Goal: Information Seeking & Learning: Compare options

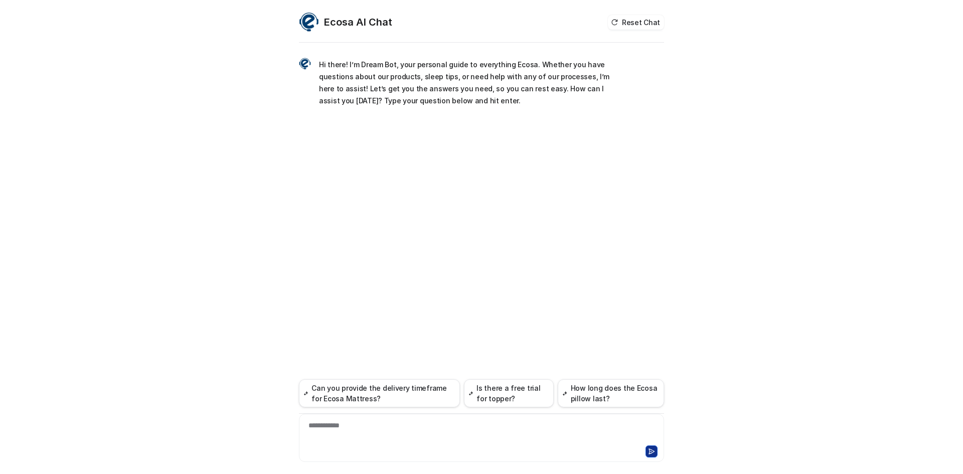
click at [344, 422] on div "**********" at bounding box center [481, 431] width 360 height 23
paste div
drag, startPoint x: 462, startPoint y: 426, endPoint x: 424, endPoint y: 425, distance: 37.6
click at [413, 425] on div "**********" at bounding box center [481, 431] width 360 height 23
click at [500, 425] on div "**********" at bounding box center [481, 431] width 360 height 23
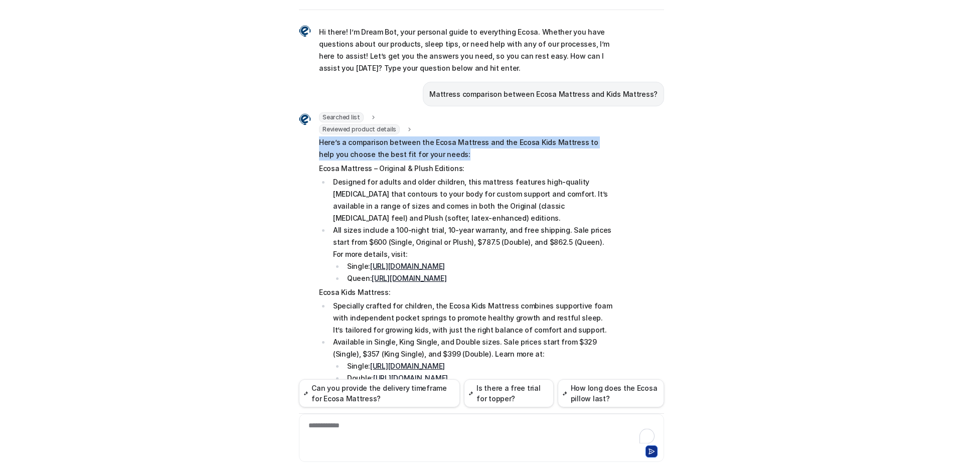
drag, startPoint x: 315, startPoint y: 141, endPoint x: 530, endPoint y: 152, distance: 215.4
click at [530, 152] on p "Here’s a comparison between the Ecosa Mattress and the Ecosa Kids Mattress to h…" at bounding box center [465, 148] width 293 height 24
copy p "Here’s a comparison between the Ecosa Mattress and the Ecosa Kids Mattress to h…"
click at [375, 154] on p "Here’s a comparison between the Ecosa Mattress and the Ecosa Kids Mattress to h…" at bounding box center [465, 148] width 293 height 24
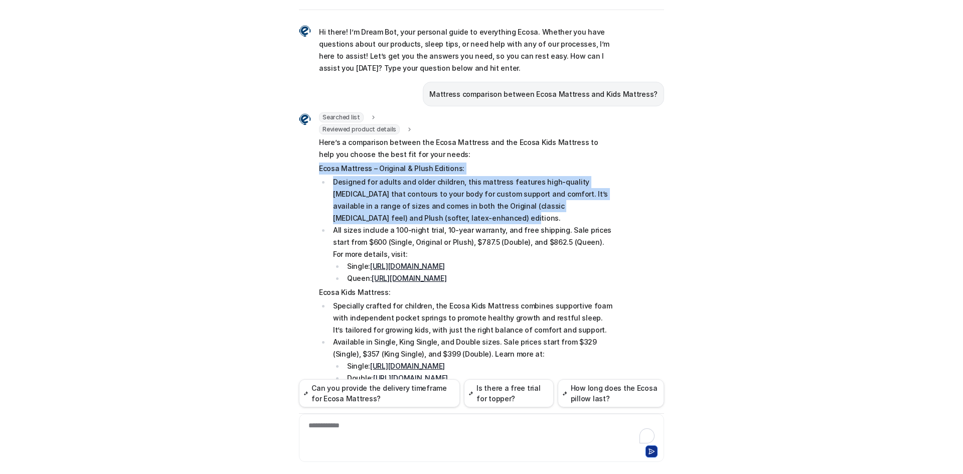
drag, startPoint x: 315, startPoint y: 167, endPoint x: 477, endPoint y: 217, distance: 169.9
click at [477, 217] on span "Here’s a comparison between the Ecosa Mattress and the Ecosa Kids Mattress to h…" at bounding box center [465, 310] width 293 height 348
copy span "Ecosa Mattress – Original & Plush Editions: Designed for adults and older child…"
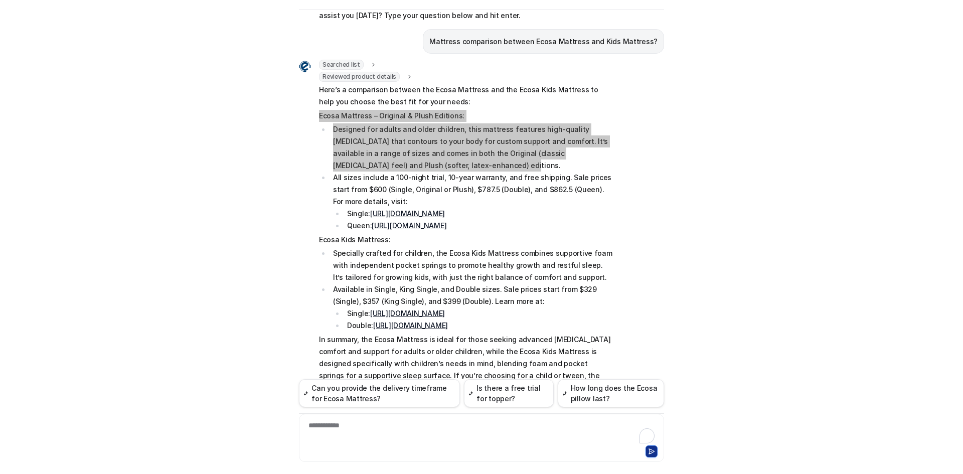
scroll to position [100, 0]
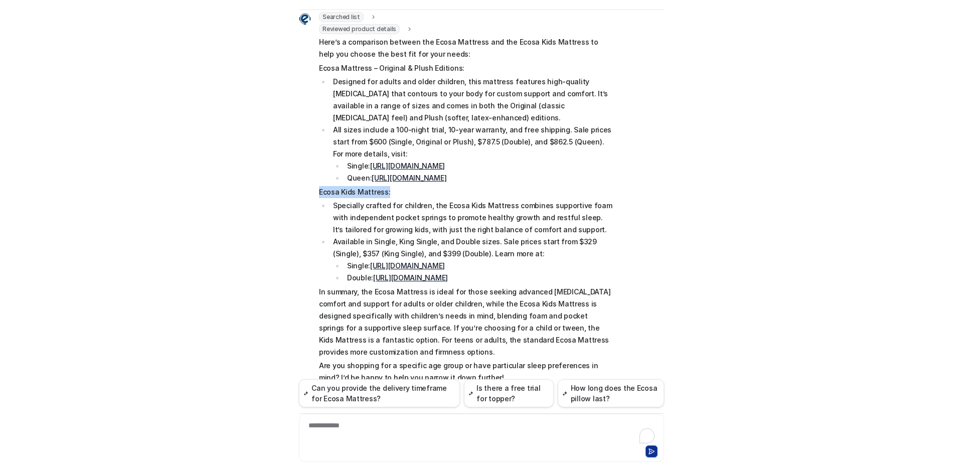
drag, startPoint x: 312, startPoint y: 202, endPoint x: 389, endPoint y: 206, distance: 76.8
click at [389, 206] on div "Searched list url : "[URL][DOMAIN_NAME]" required_fields : "id,title" Reviewed …" at bounding box center [455, 199] width 313 height 374
copy p "Ecosa Kids Mattress:"
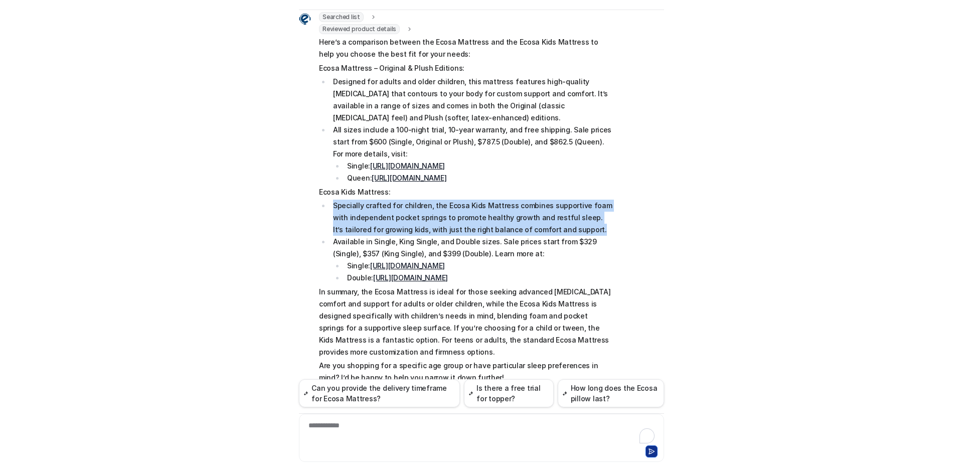
drag, startPoint x: 329, startPoint y: 216, endPoint x: 551, endPoint y: 239, distance: 222.3
click at [551, 236] on li "Specially crafted for children, the Ecosa Kids Mattress combines supportive foa…" at bounding box center [471, 218] width 282 height 36
copy li "Specially crafted for children, the Ecosa Kids Mattress combines supportive foa…"
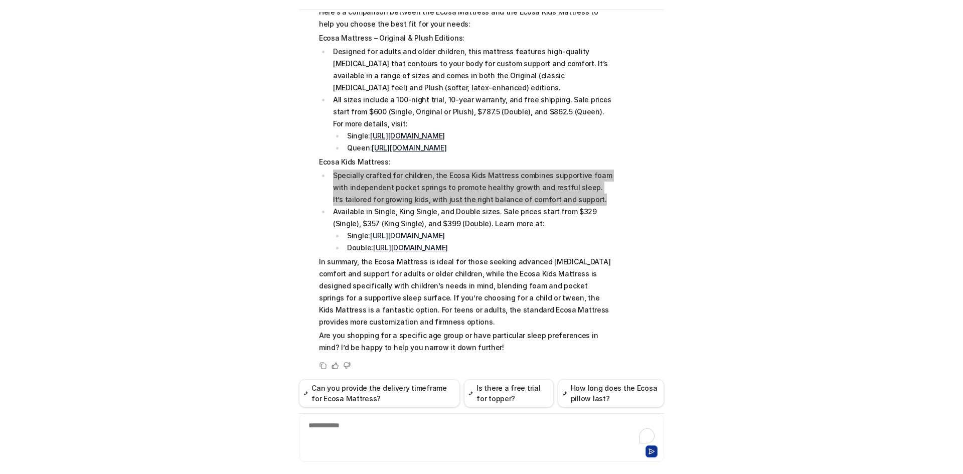
scroll to position [147, 0]
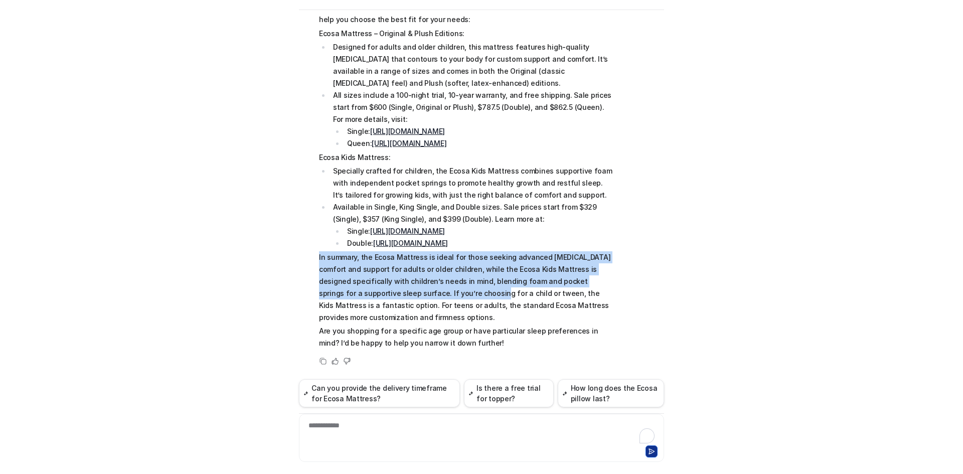
drag, startPoint x: 313, startPoint y: 258, endPoint x: 462, endPoint y: 299, distance: 154.9
click at [462, 299] on div "Searched list url : "[URL][DOMAIN_NAME]" required_fields : "id,title" Reviewed …" at bounding box center [455, 164] width 313 height 374
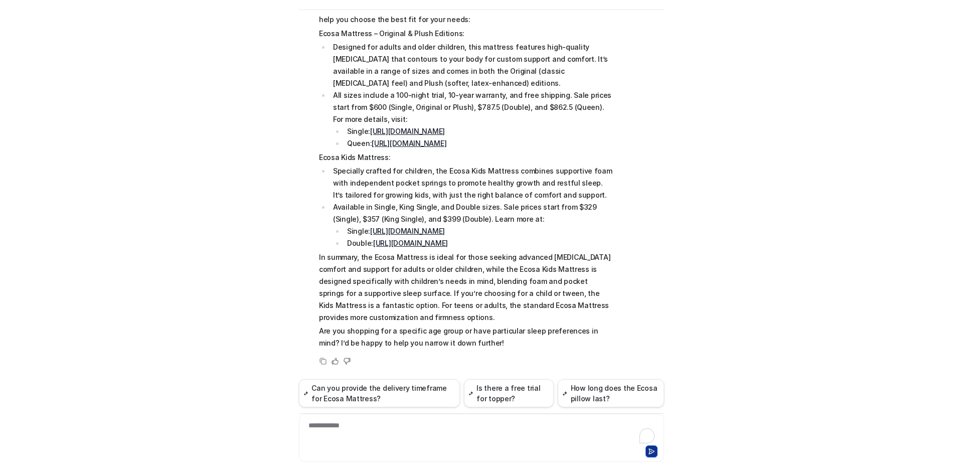
click at [443, 305] on p "In summary, the Ecosa Mattress is ideal for those seeking advanced [MEDICAL_DAT…" at bounding box center [465, 287] width 293 height 72
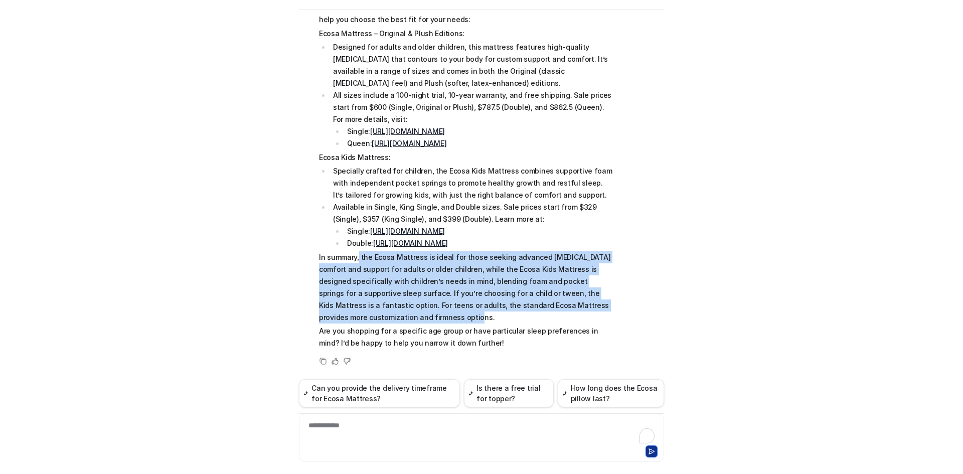
drag, startPoint x: 356, startPoint y: 258, endPoint x: 488, endPoint y: 323, distance: 147.4
click at [488, 323] on p "In summary, the Ecosa Mattress is ideal for those seeking advanced [MEDICAL_DAT…" at bounding box center [465, 287] width 293 height 72
copy p "the Ecosa Mattress is ideal for those seeking advanced [MEDICAL_DATA] comfort a…"
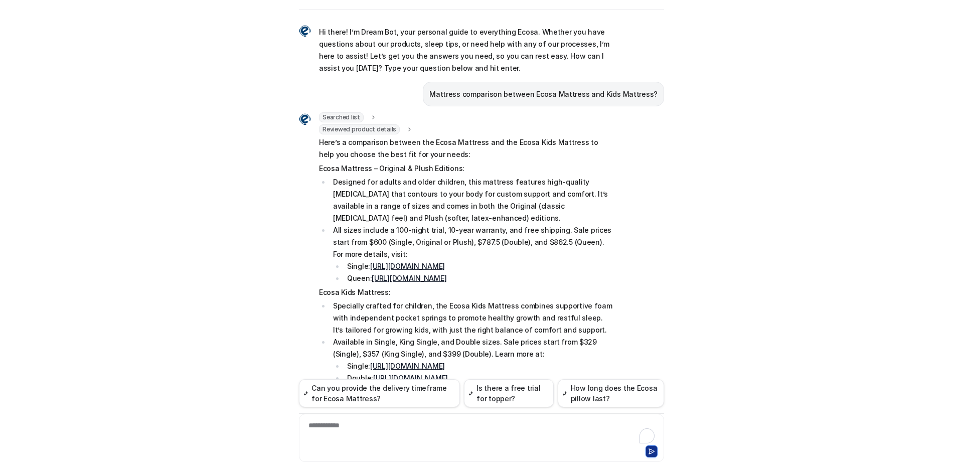
click at [516, 101] on div "Mattress comparison between Ecosa Mattress and Kids Mattress?" at bounding box center [543, 94] width 241 height 25
click at [518, 95] on p "Mattress comparison between Ecosa Mattress and Kids Mattress?" at bounding box center [543, 94] width 228 height 12
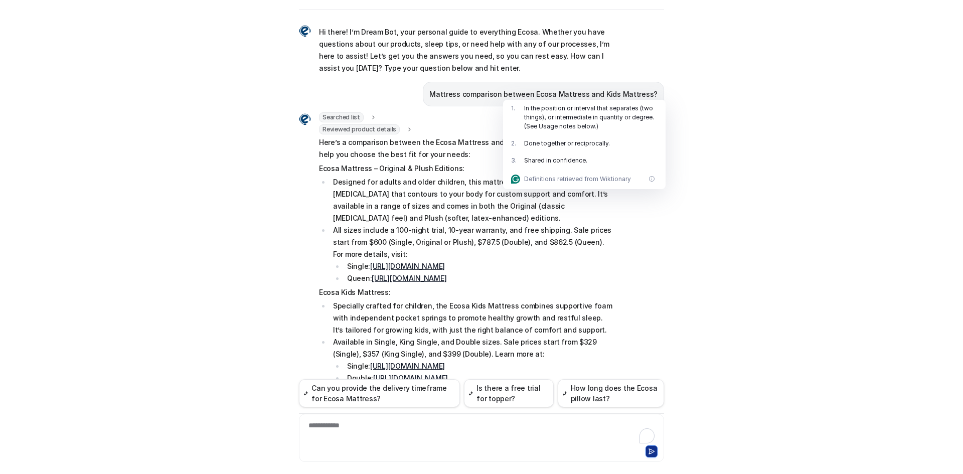
click at [461, 429] on div "**********" at bounding box center [481, 431] width 360 height 23
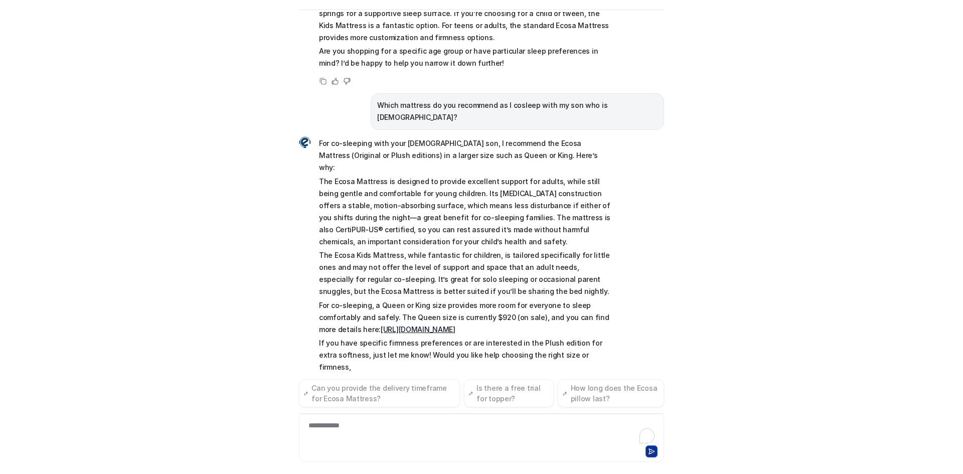
scroll to position [427, 0]
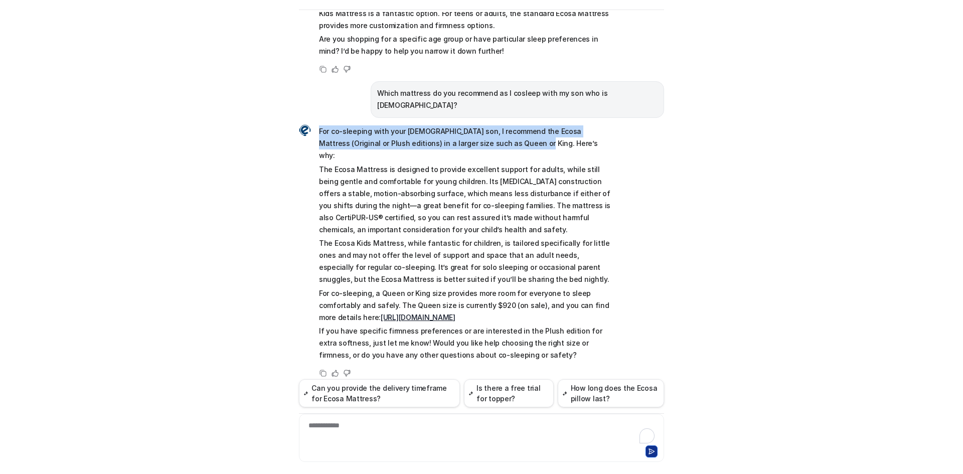
drag, startPoint x: 312, startPoint y: 132, endPoint x: 487, endPoint y: 148, distance: 175.8
click at [487, 148] on div "For co-sleeping with your [DEMOGRAPHIC_DATA] son, I recommend the Ecosa Mattres…" at bounding box center [455, 243] width 313 height 239
copy p "For co-sleeping with your [DEMOGRAPHIC_DATA] son, I recommend the Ecosa Mattres…"
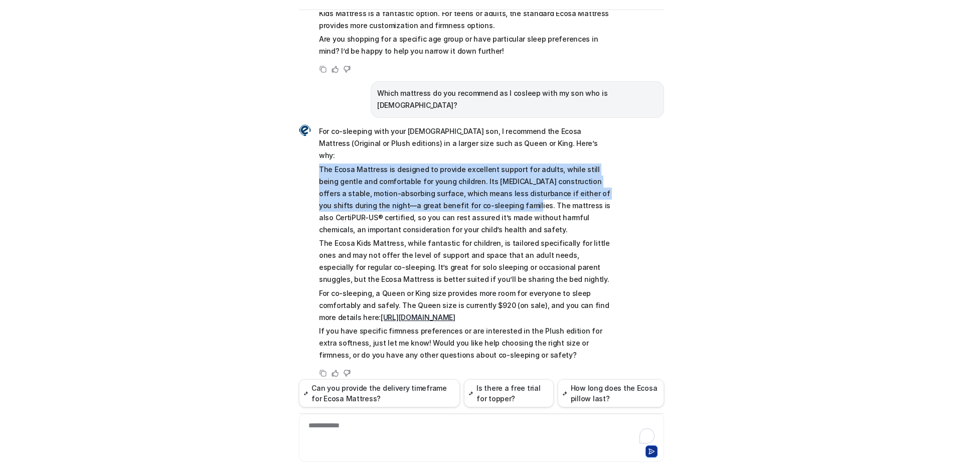
drag, startPoint x: 312, startPoint y: 158, endPoint x: 463, endPoint y: 193, distance: 155.0
click at [463, 193] on div "For co-sleeping with your [DEMOGRAPHIC_DATA] son, I recommend the Ecosa Mattres…" at bounding box center [455, 243] width 313 height 239
copy p "The Ecosa Mattress is designed to provide excellent support for adults, while s…"
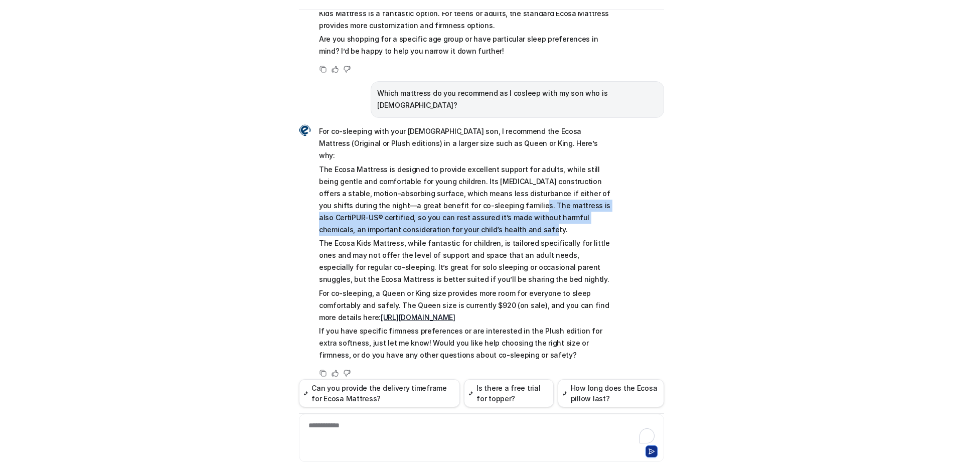
drag, startPoint x: 466, startPoint y: 195, endPoint x: 476, endPoint y: 214, distance: 21.3
click at [476, 214] on p "The Ecosa Mattress is designed to provide excellent support for adults, while s…" at bounding box center [465, 199] width 293 height 72
copy p "The mattress is also CertiPUR-US® certified, so you can rest assured it’s made …"
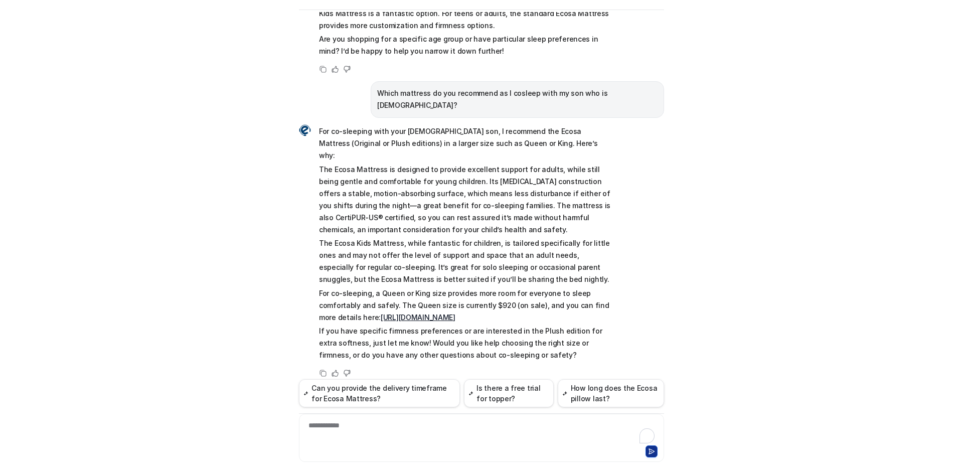
click at [465, 431] on div "**********" at bounding box center [481, 431] width 360 height 23
click at [303, 426] on div "**********" at bounding box center [481, 431] width 360 height 23
click at [304, 439] on div "**********" at bounding box center [481, 431] width 360 height 23
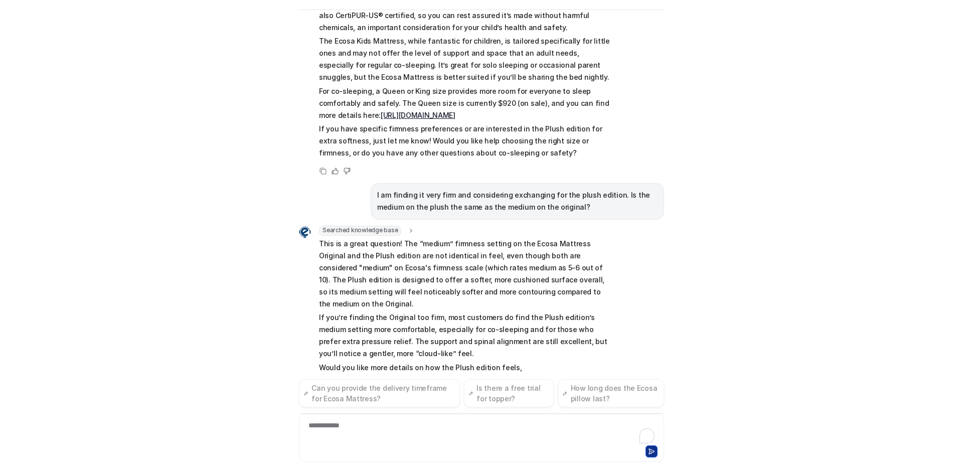
scroll to position [641, 0]
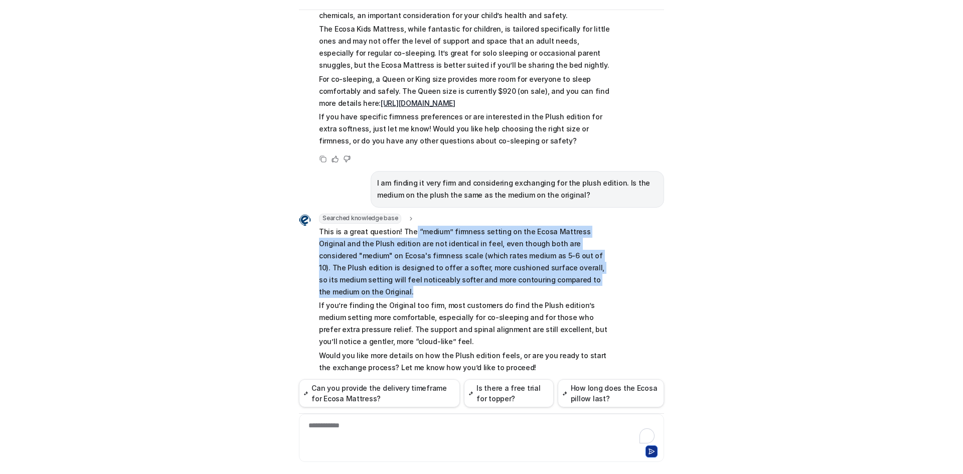
drag, startPoint x: 405, startPoint y: 220, endPoint x: 475, endPoint y: 245, distance: 75.0
click at [576, 267] on p "This is a great question! The “medium” firmness setting on the Ecosa Mattress O…" at bounding box center [465, 262] width 293 height 72
drag, startPoint x: 395, startPoint y: 220, endPoint x: 574, endPoint y: 266, distance: 184.9
click at [574, 266] on p "This is a great question! The “medium” firmness setting on the Ecosa Mattress O…" at bounding box center [465, 262] width 293 height 72
copy p "The “medium” firmness setting on the Ecosa Mattress Original and the Plush edit…"
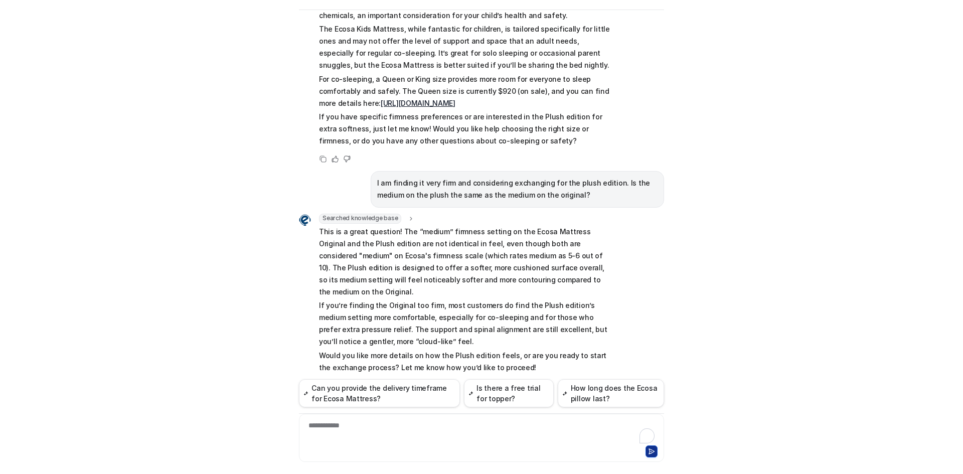
click at [320, 299] on p "If you’re finding the Original too firm, most customers do find the Plush editi…" at bounding box center [465, 323] width 293 height 48
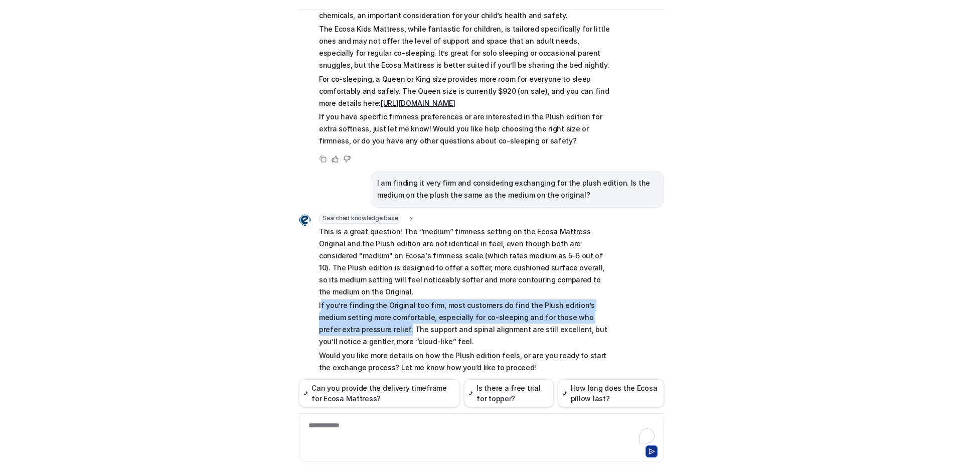
drag, startPoint x: 317, startPoint y: 281, endPoint x: 363, endPoint y: 307, distance: 53.0
click at [363, 307] on p "If you’re finding the Original too firm, most customers do find the Plush editi…" at bounding box center [465, 323] width 293 height 48
drag, startPoint x: 363, startPoint y: 307, endPoint x: 312, endPoint y: 282, distance: 56.7
click at [312, 282] on div "Searched knowledge base search_queries : "medium firmness comparison between pl…" at bounding box center [455, 295] width 313 height 162
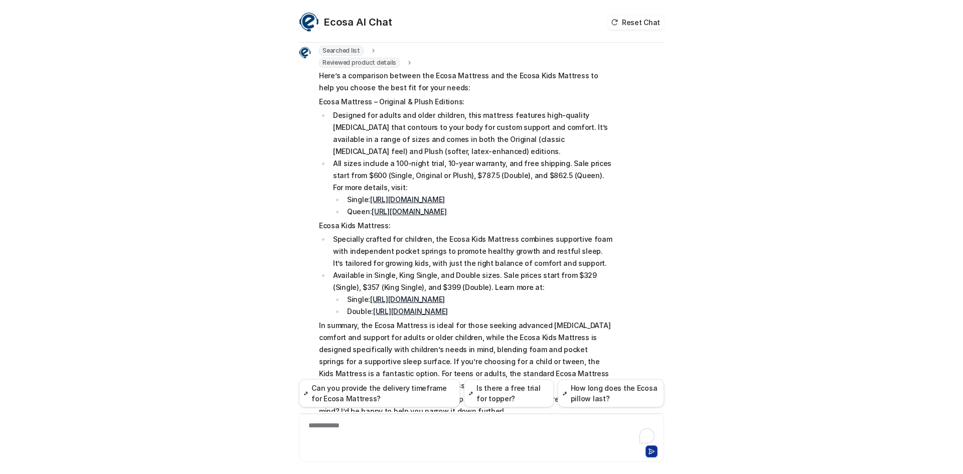
scroll to position [0, 0]
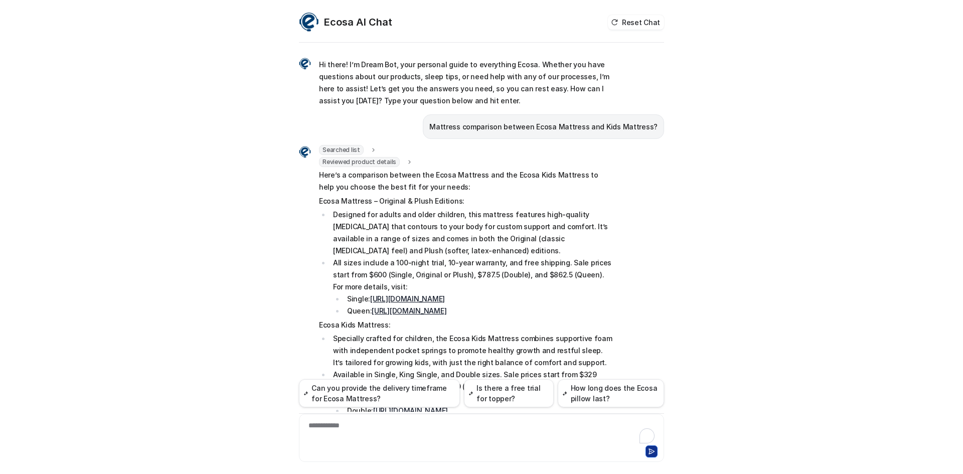
click at [482, 121] on p "Mattress comparison between Ecosa Mattress and Kids Mattress?" at bounding box center [543, 127] width 228 height 12
copy span "Mattress comparison between Ecosa Mattress and Kids Mattress?"
